Goal: Task Accomplishment & Management: Use online tool/utility

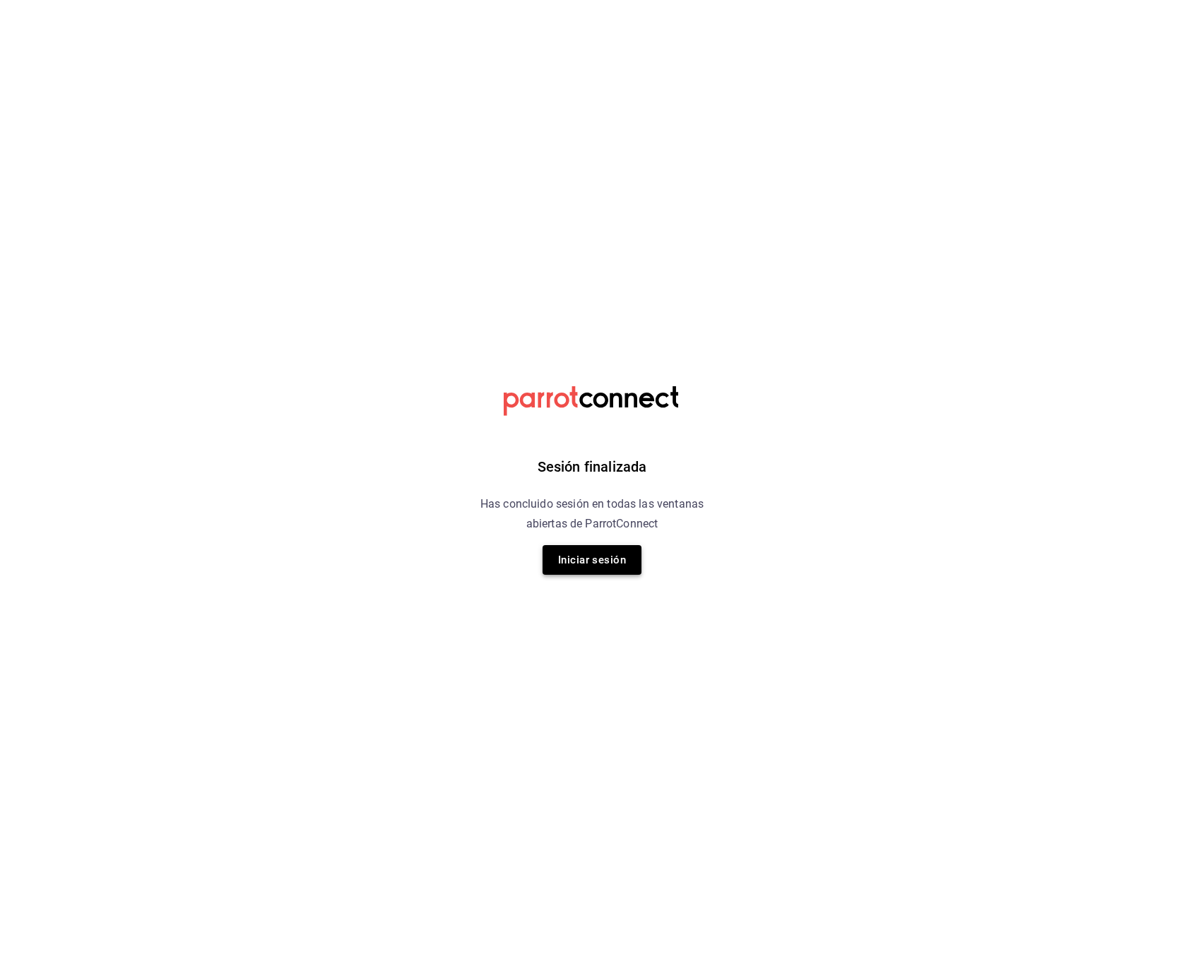
click at [618, 567] on button "Iniciar sesión" at bounding box center [591, 560] width 99 height 30
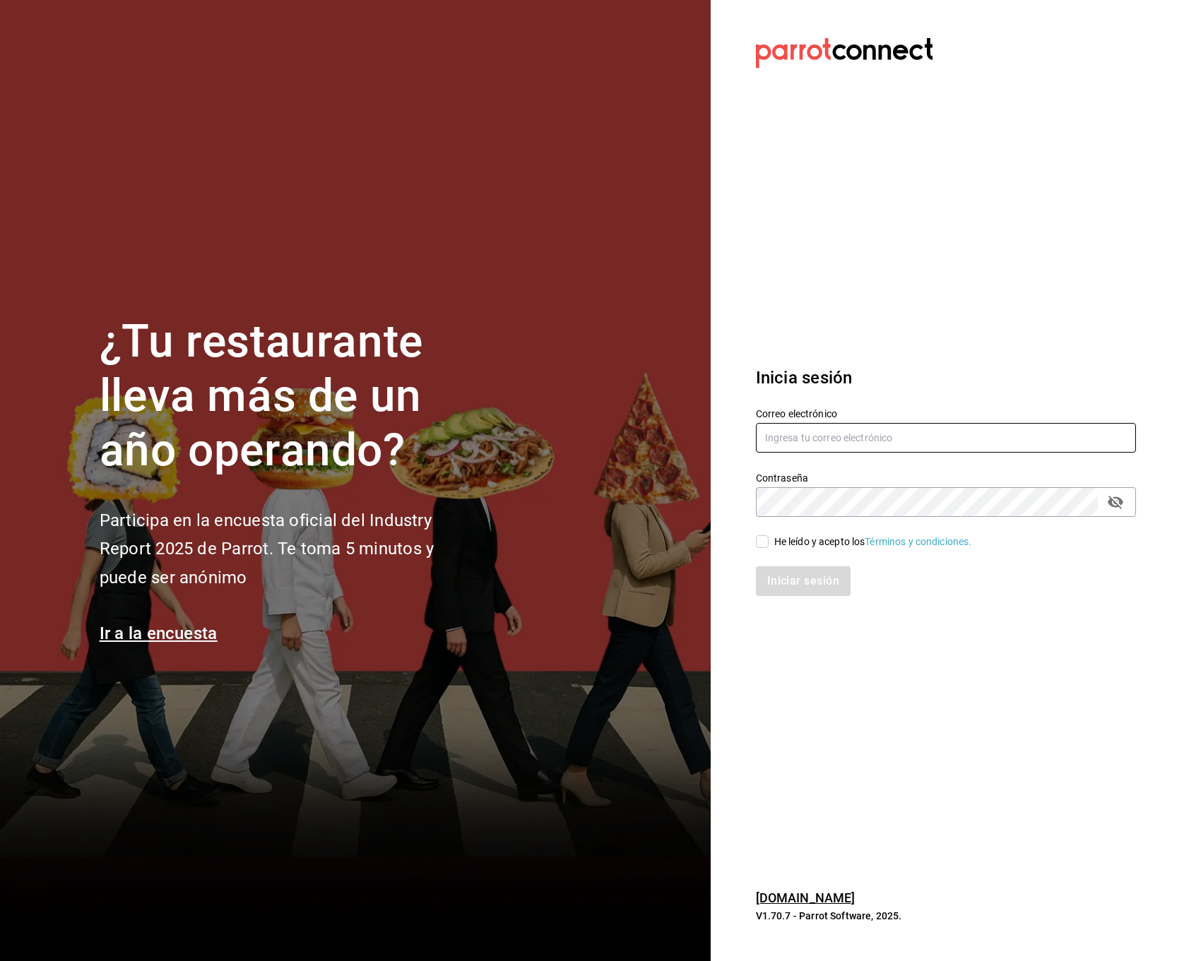
type input "felnajera@gmail.com"
click at [923, 444] on input "felnajera@gmail.com" at bounding box center [946, 438] width 380 height 30
click at [762, 543] on input "He leído y acepto los Términos y condiciones." at bounding box center [762, 541] width 13 height 13
checkbox input "true"
click at [788, 571] on button "Iniciar sesión" at bounding box center [804, 582] width 96 height 30
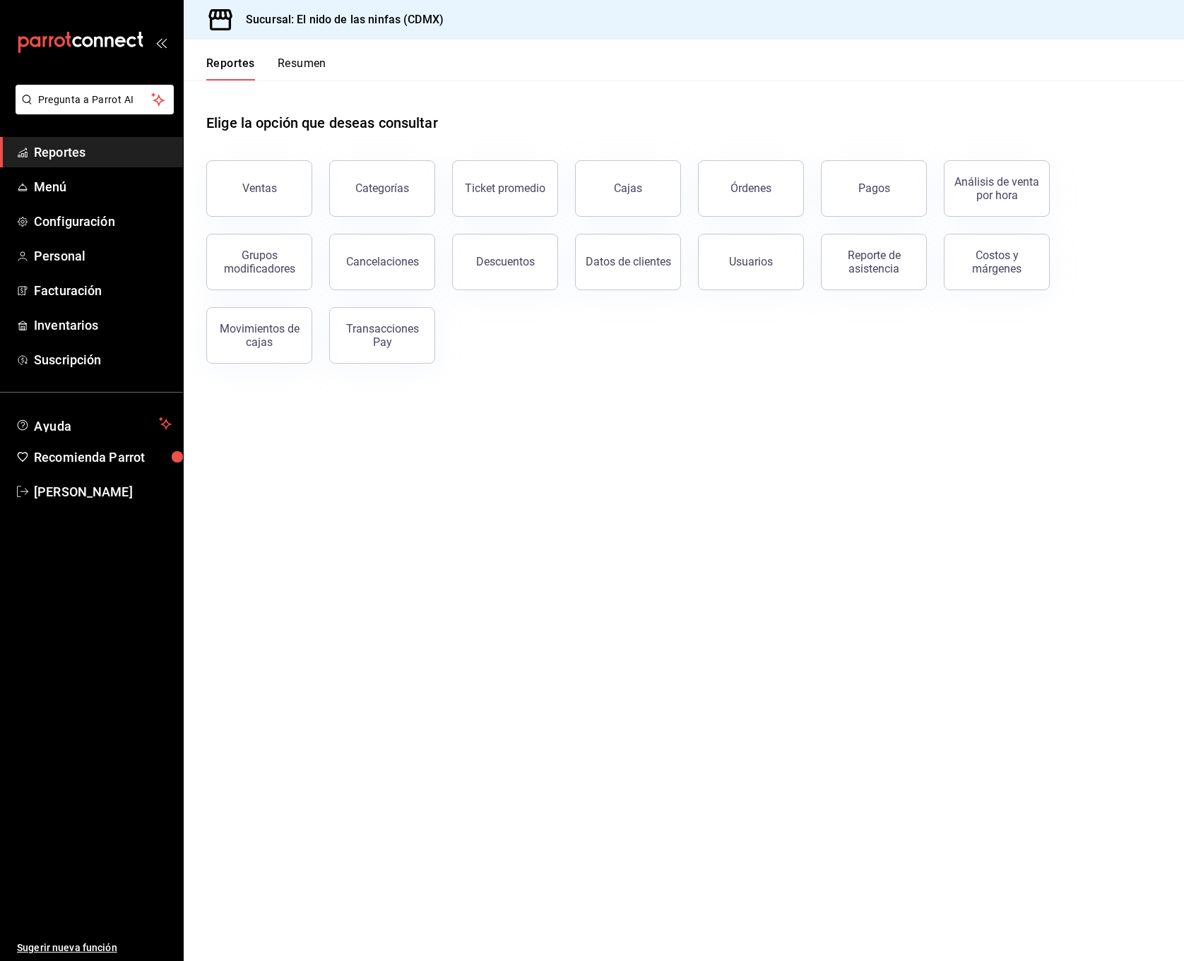
click at [70, 157] on span "Reportes" at bounding box center [103, 152] width 138 height 19
click at [93, 295] on span "Facturación" at bounding box center [103, 290] width 138 height 19
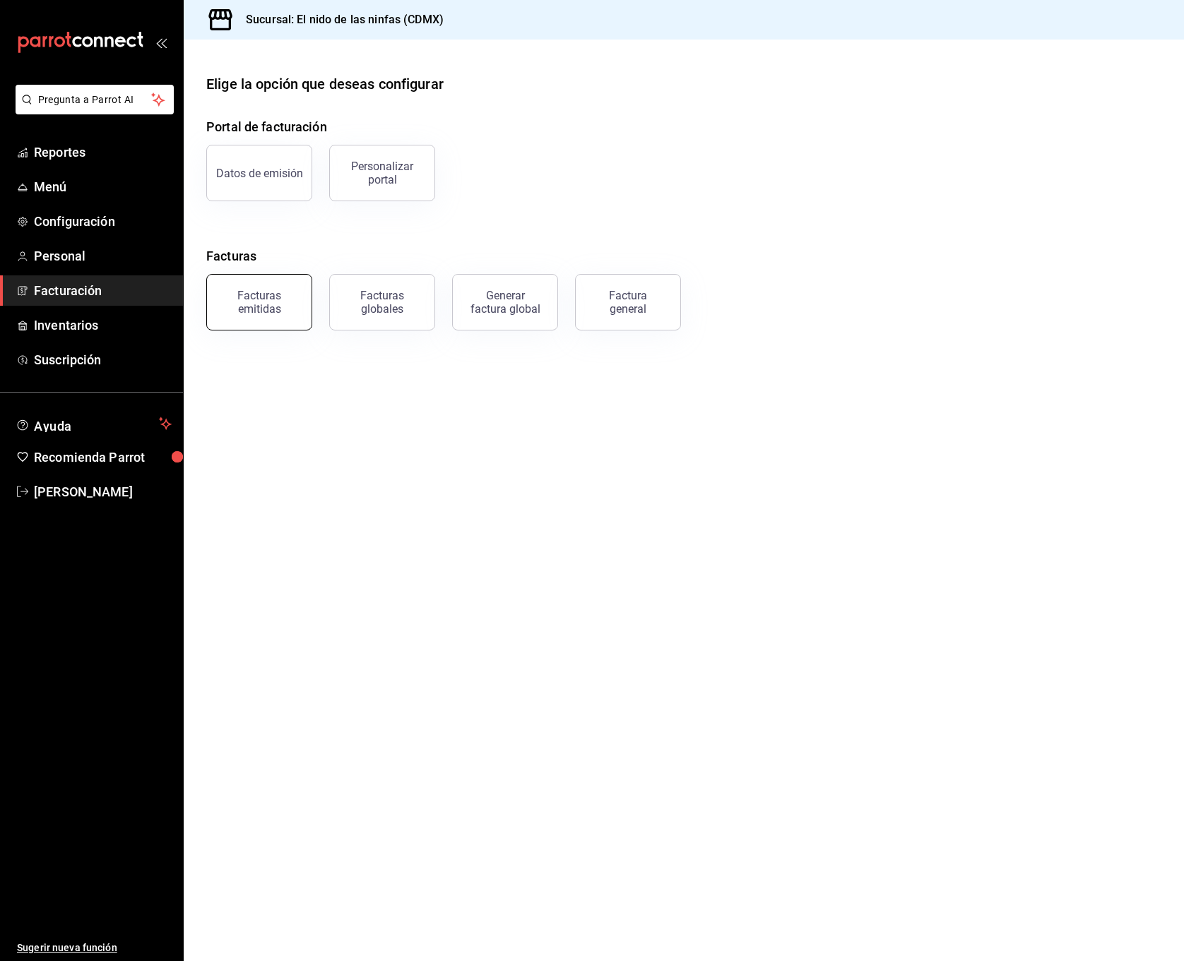
click at [256, 307] on div "Facturas emitidas" at bounding box center [259, 302] width 88 height 27
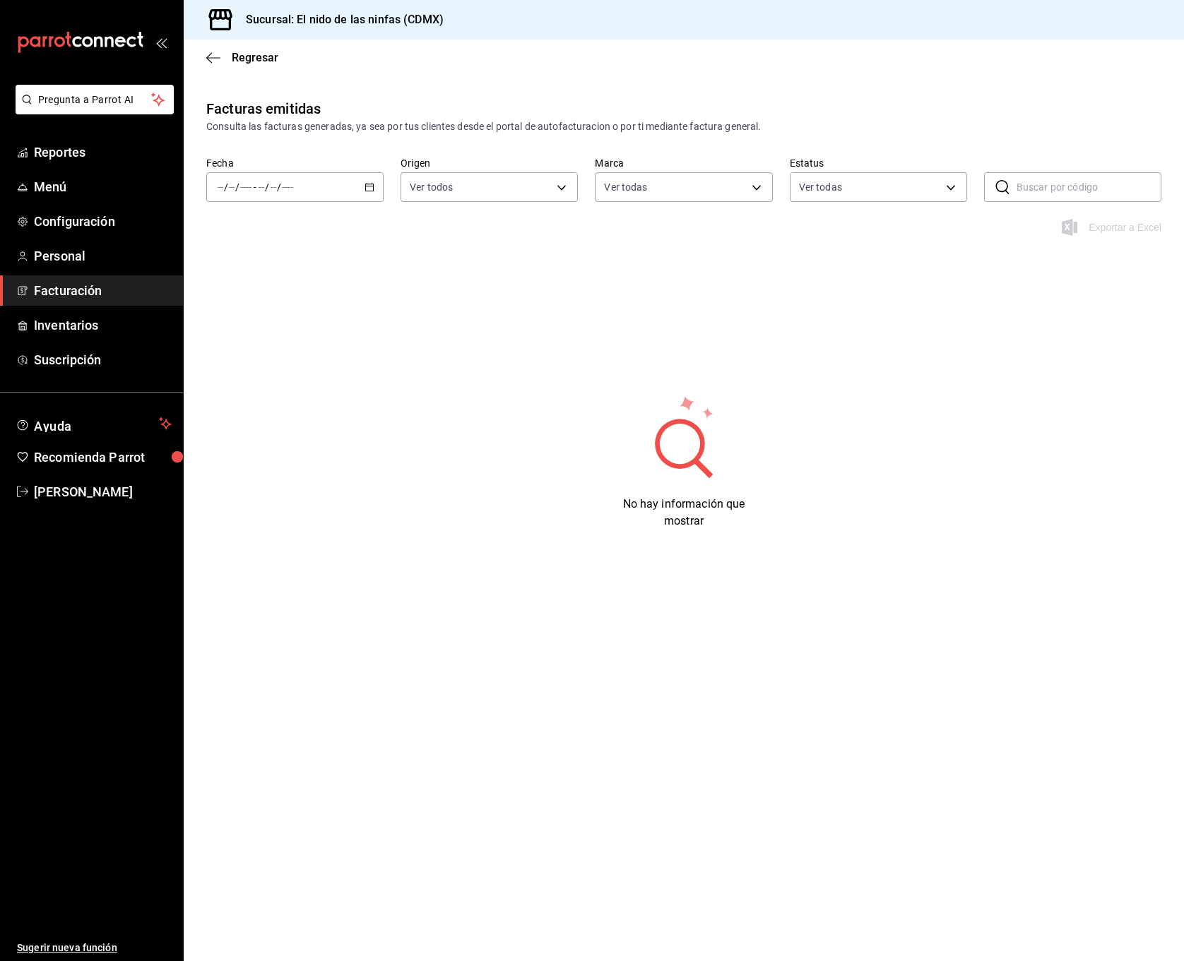
type input "d2e7f705-a92e-4b5a-9c7a-3f8867cbe88b"
click at [364, 184] on div "/ / - / /" at bounding box center [294, 187] width 177 height 30
click at [261, 395] on span "Rango de fechas" at bounding box center [272, 388] width 109 height 15
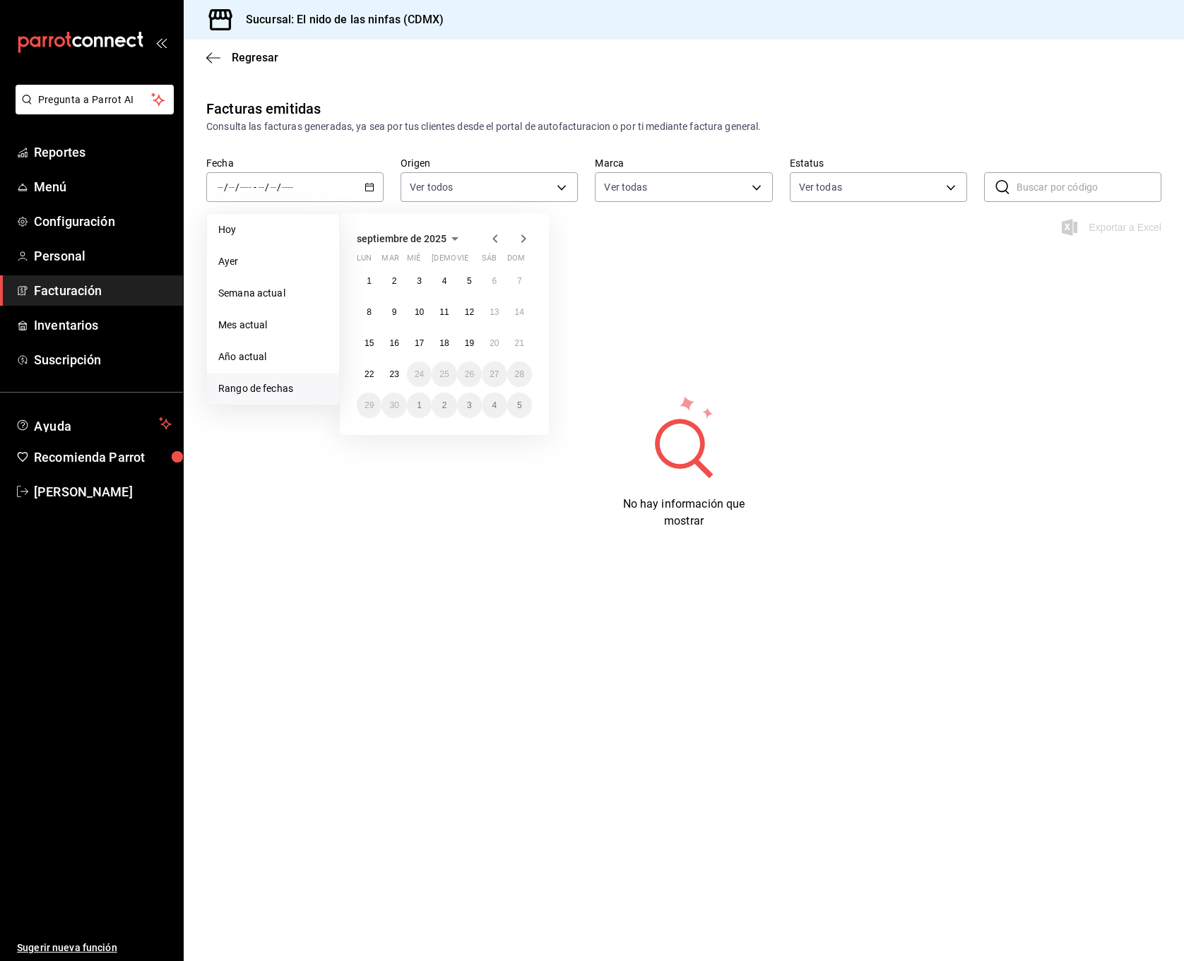
click at [410, 235] on span "septiembre de 2025" at bounding box center [402, 238] width 90 height 11
click at [453, 315] on abbr "agosto" at bounding box center [444, 317] width 25 height 10
click at [463, 284] on button "1" at bounding box center [469, 280] width 25 height 25
click at [520, 408] on abbr "31" at bounding box center [519, 406] width 9 height 10
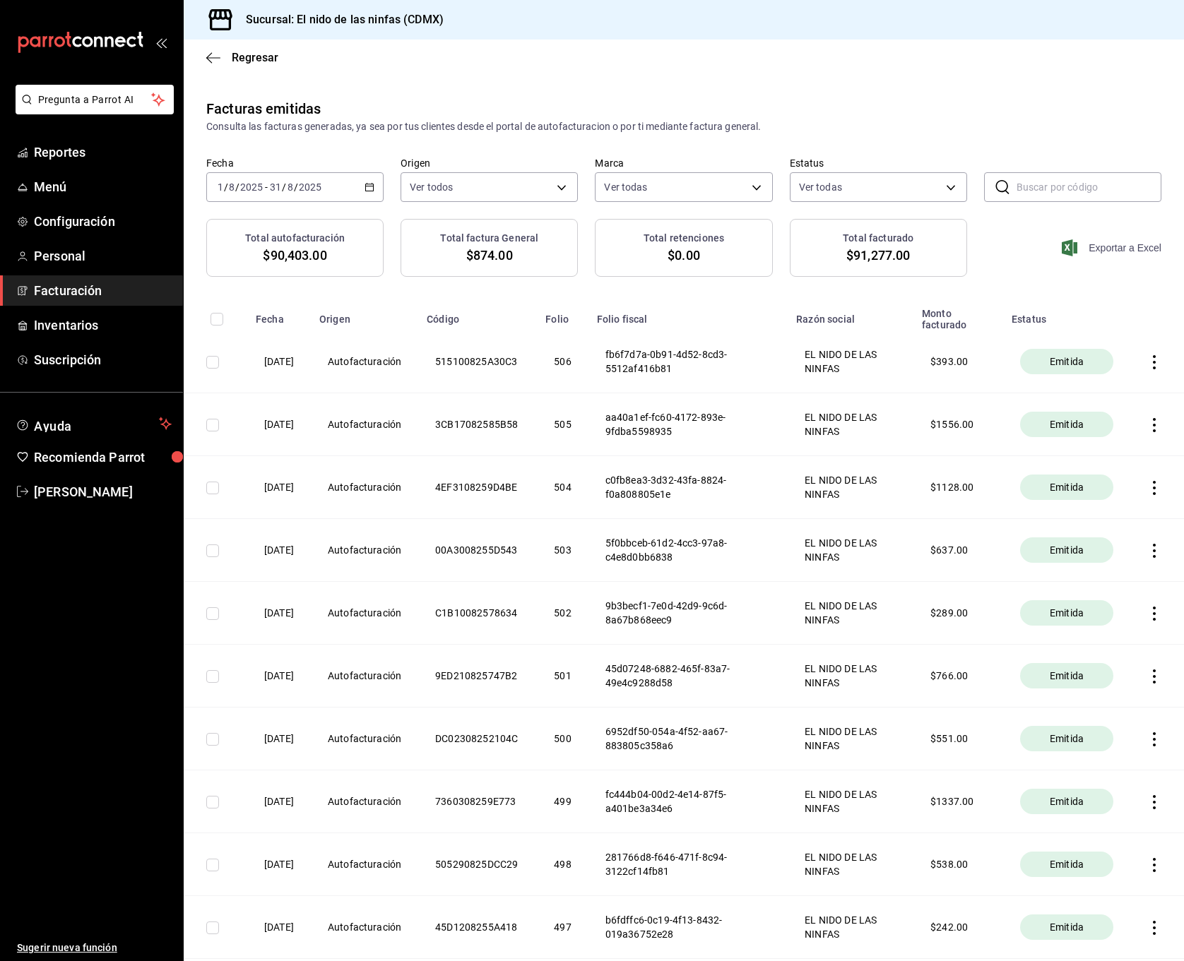
click at [1101, 247] on span "Exportar a Excel" at bounding box center [1112, 247] width 97 height 17
click at [381, 102] on div "Facturas emitidas Consulta las facturas generadas, ya sea por tus clientes desd…" at bounding box center [684, 116] width 1000 height 36
click at [213, 58] on icon "button" at bounding box center [213, 58] width 14 height 13
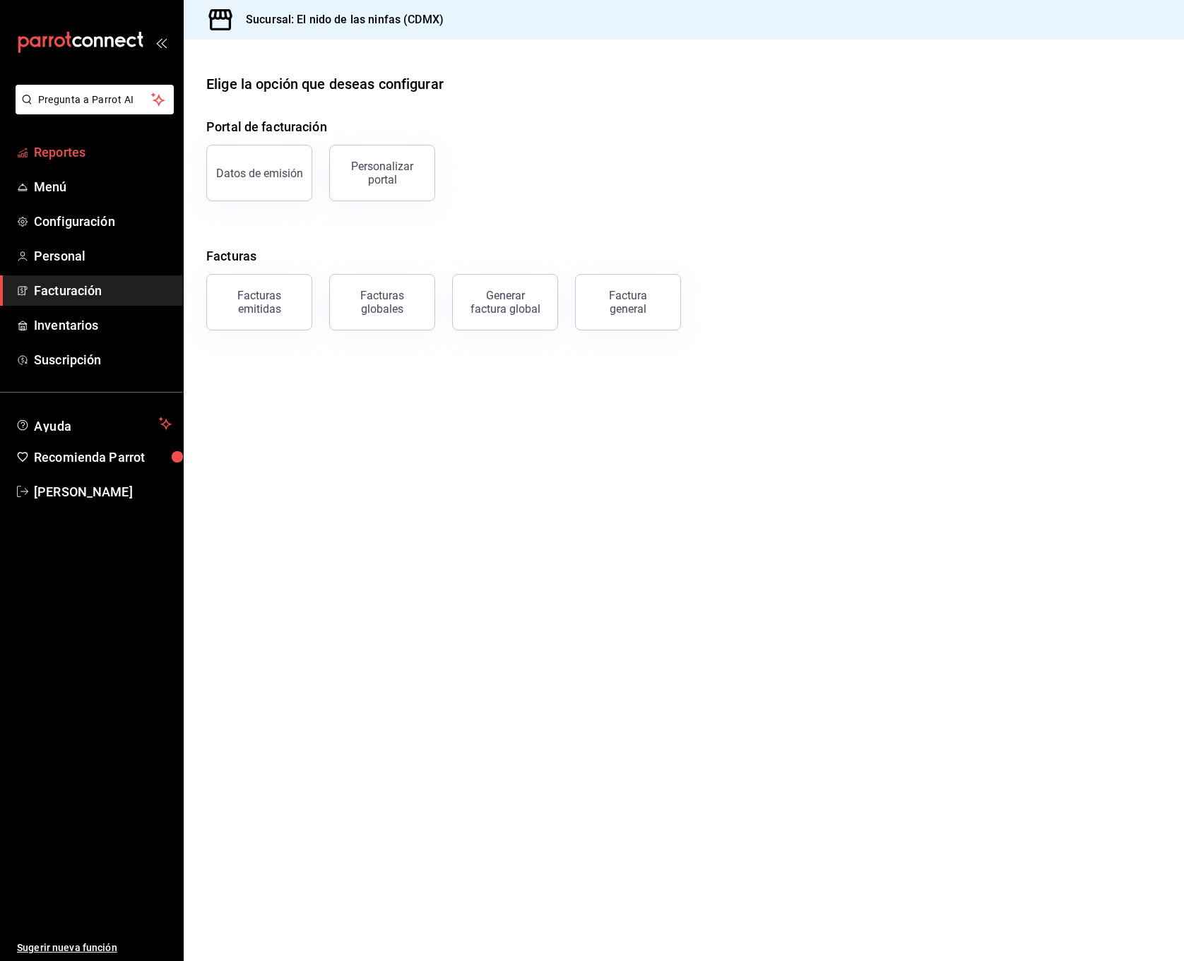
click at [59, 153] on span "Reportes" at bounding box center [103, 152] width 138 height 19
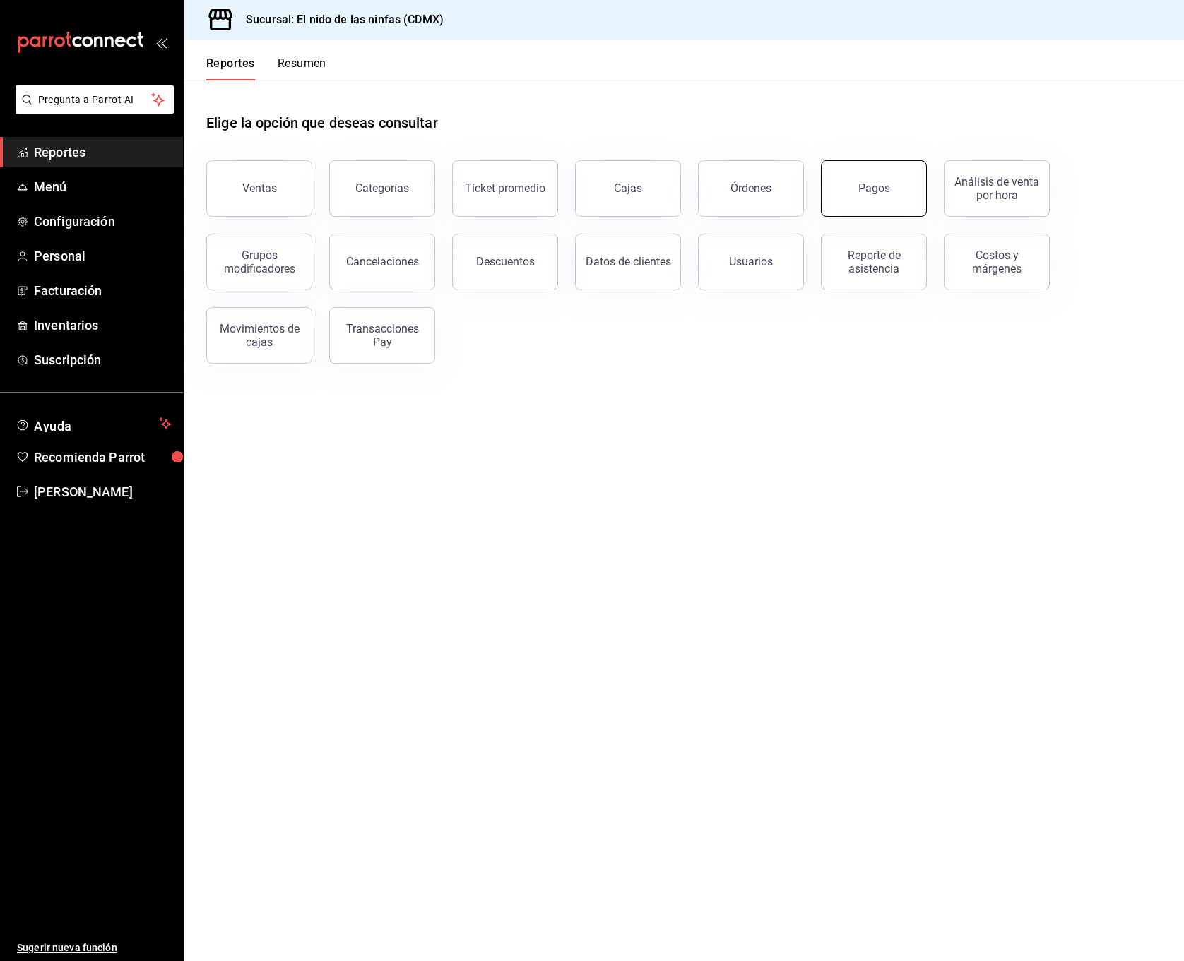
click at [870, 200] on button "Pagos" at bounding box center [874, 188] width 106 height 57
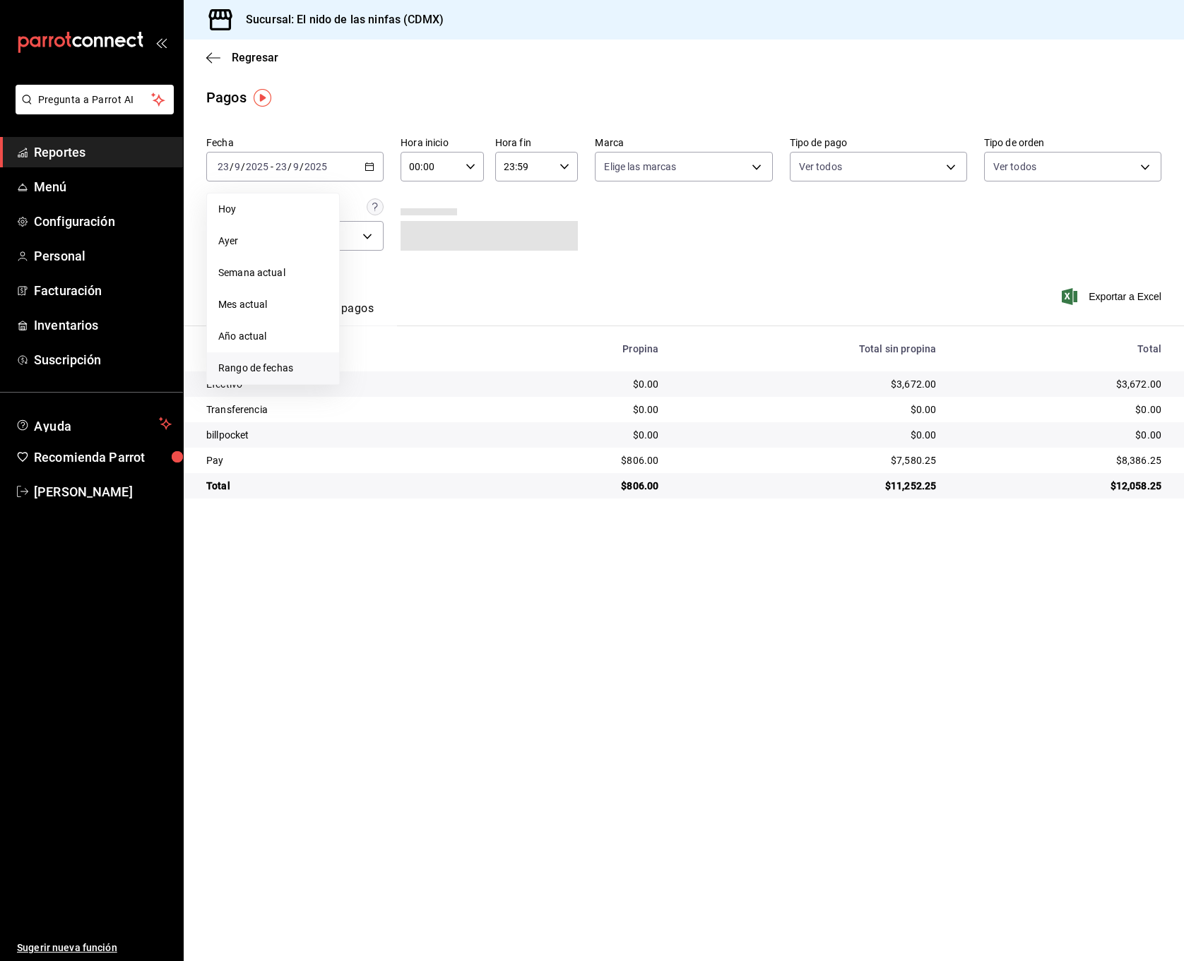
click at [276, 367] on span "Rango de fechas" at bounding box center [272, 368] width 109 height 15
drag, startPoint x: 397, startPoint y: 220, endPoint x: 404, endPoint y: 226, distance: 9.5
click at [397, 220] on span "septiembre de 2025" at bounding box center [402, 218] width 90 height 11
click at [448, 293] on abbr "agosto" at bounding box center [444, 296] width 25 height 10
click at [474, 260] on button "1" at bounding box center [469, 260] width 25 height 25
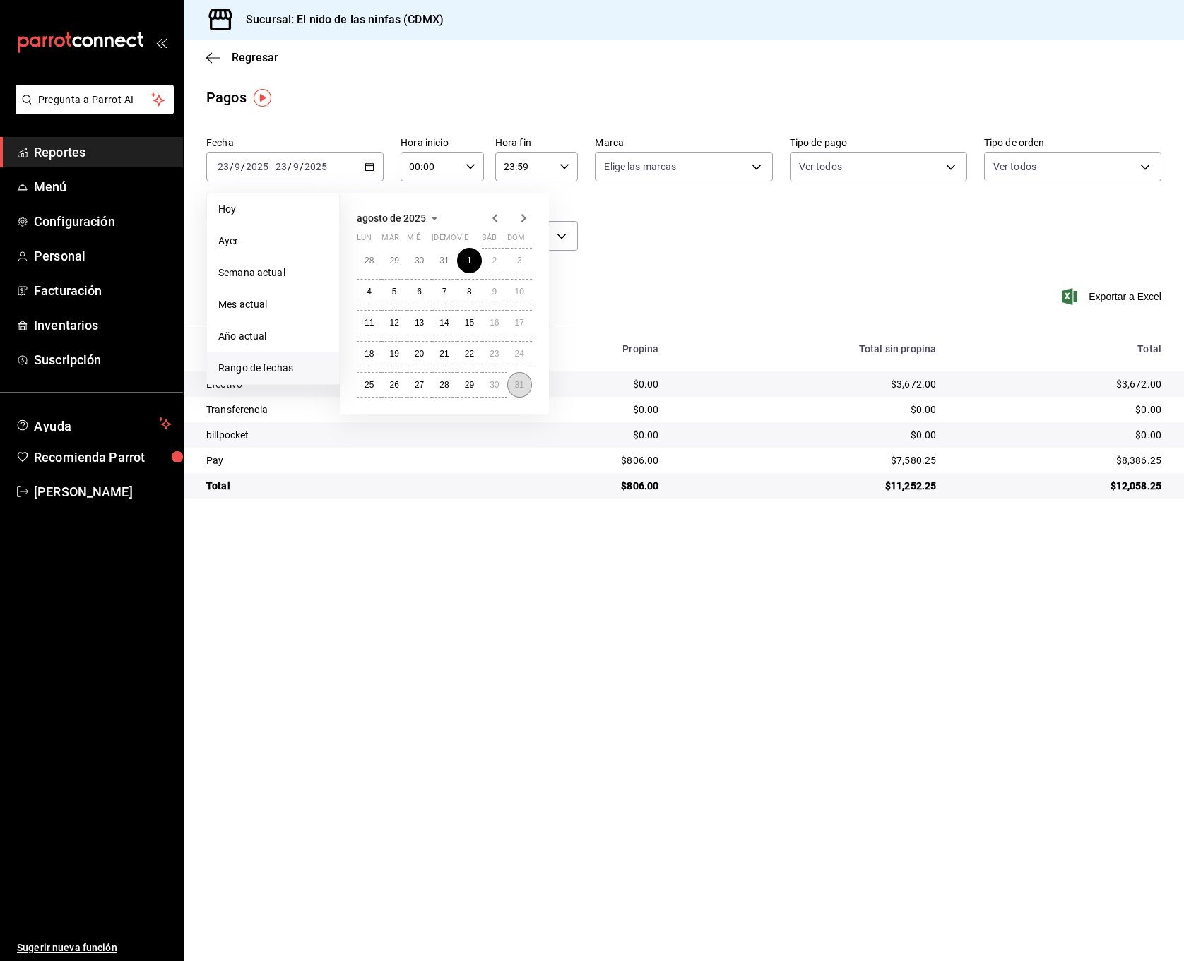
click at [516, 384] on abbr "31" at bounding box center [519, 385] width 9 height 10
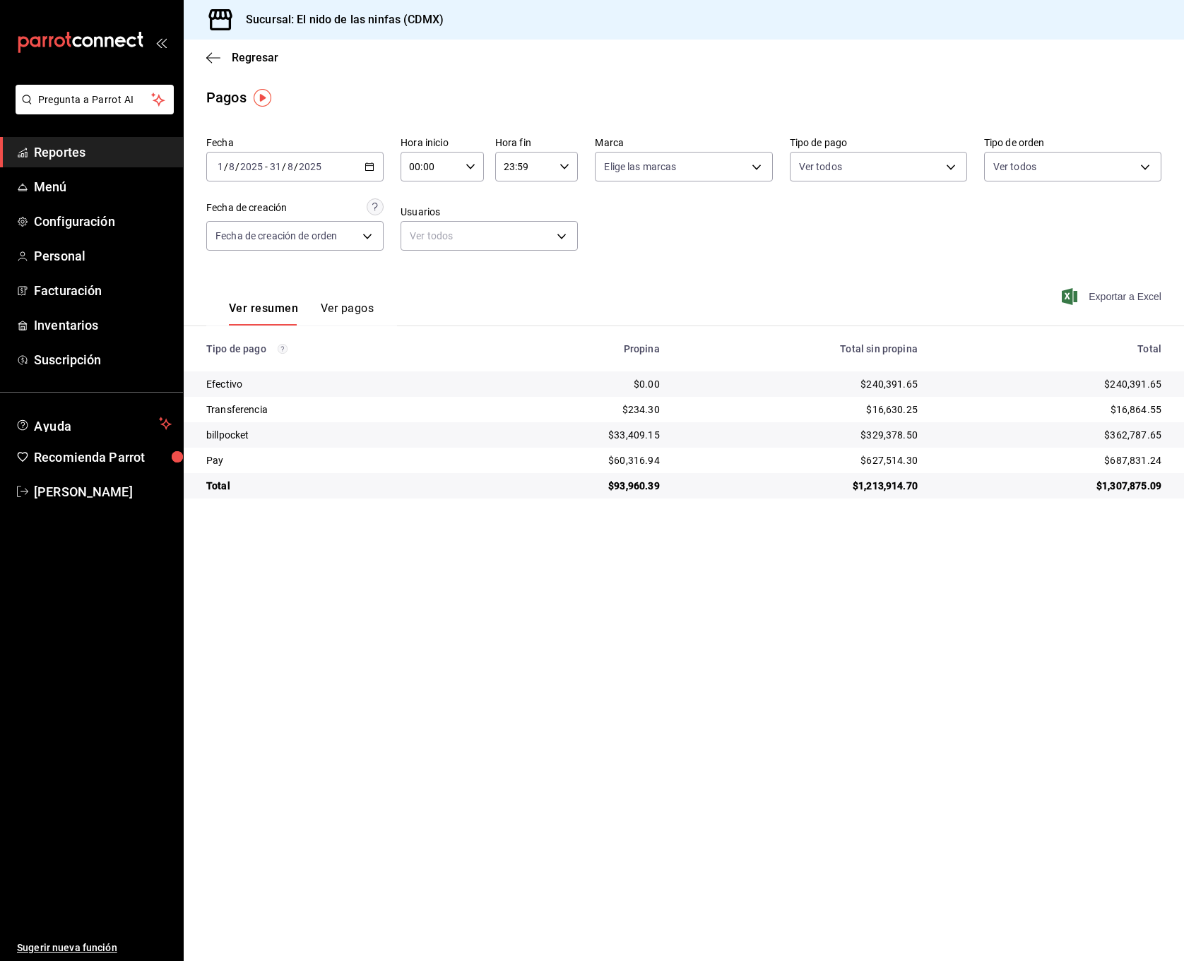
click at [1104, 302] on span "Exportar a Excel" at bounding box center [1112, 296] width 97 height 17
click at [58, 156] on span "Reportes" at bounding box center [103, 152] width 138 height 19
